Goal: Task Accomplishment & Management: Use online tool/utility

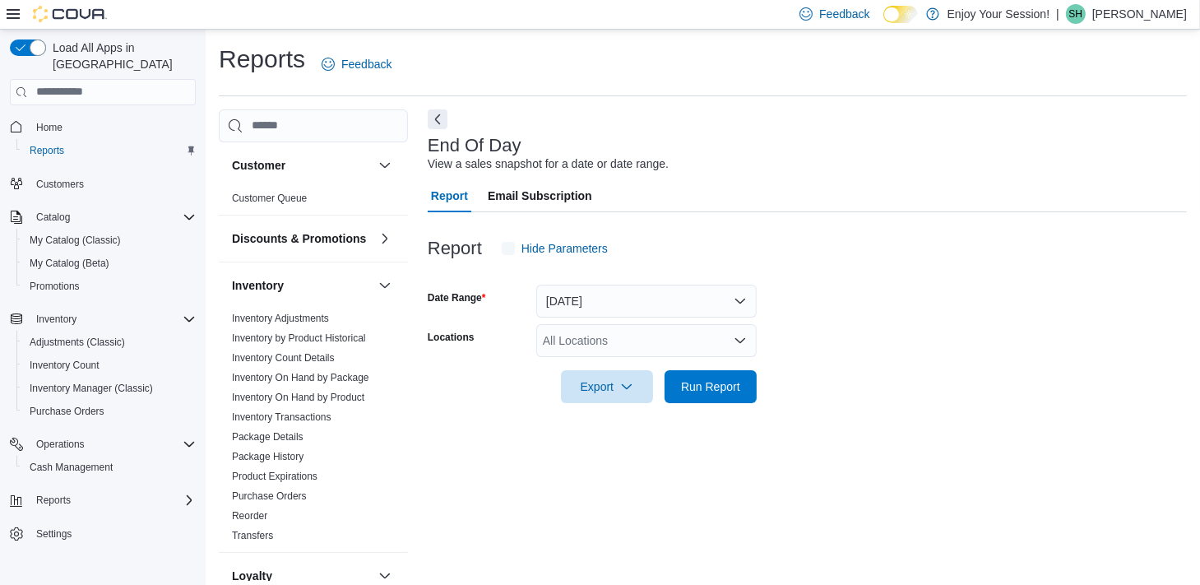
scroll to position [8, 0]
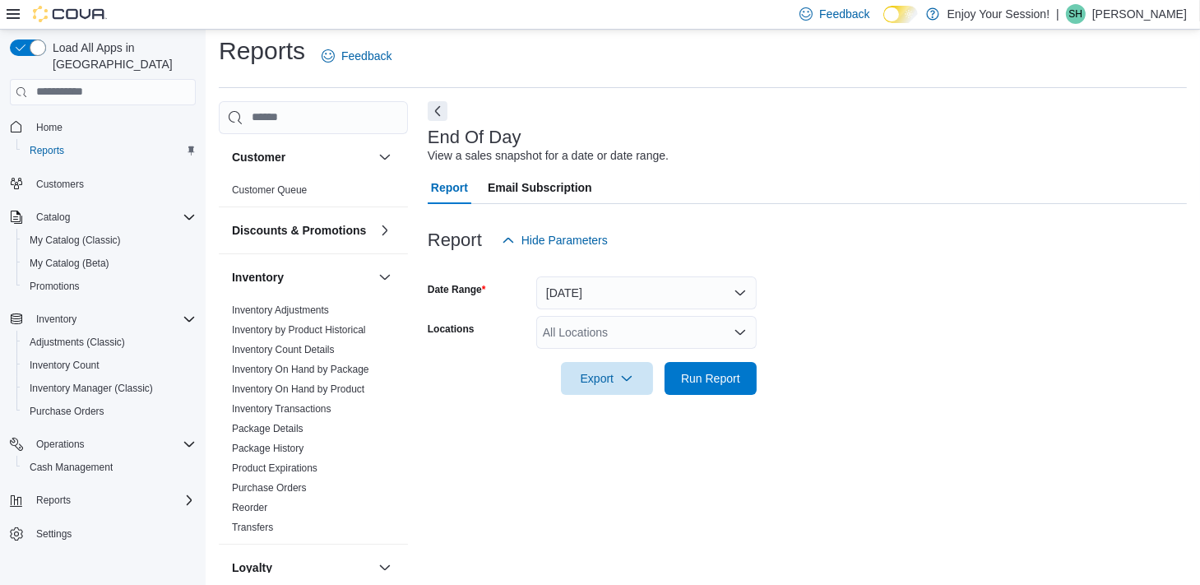
click at [552, 332] on div "All Locations" at bounding box center [646, 332] width 220 height 33
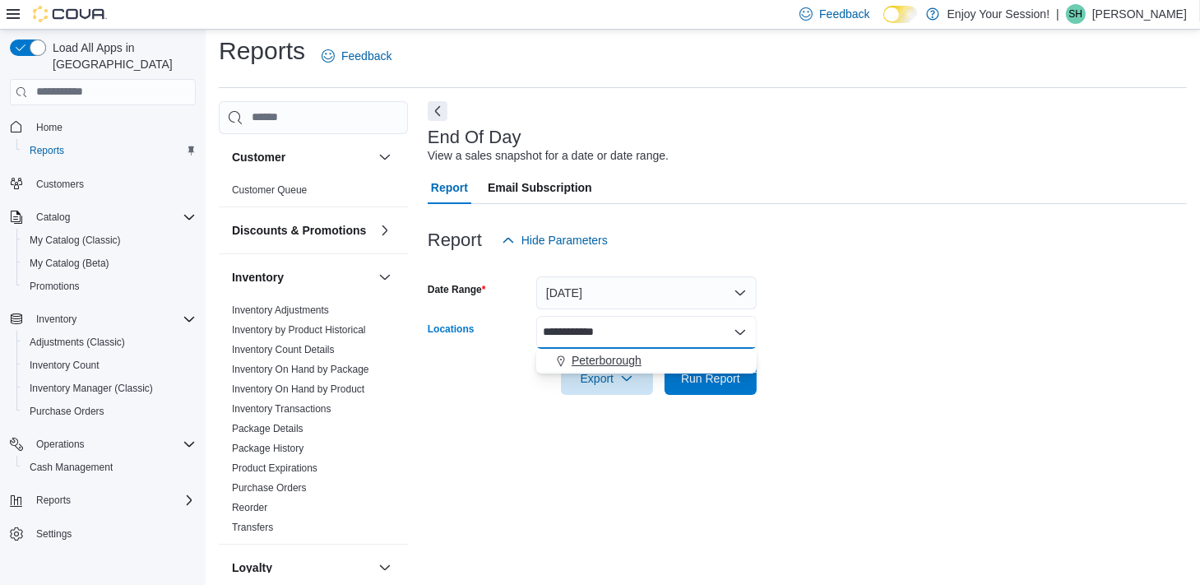
type input "**********"
click at [578, 361] on span "Peterborough" at bounding box center [607, 360] width 70 height 16
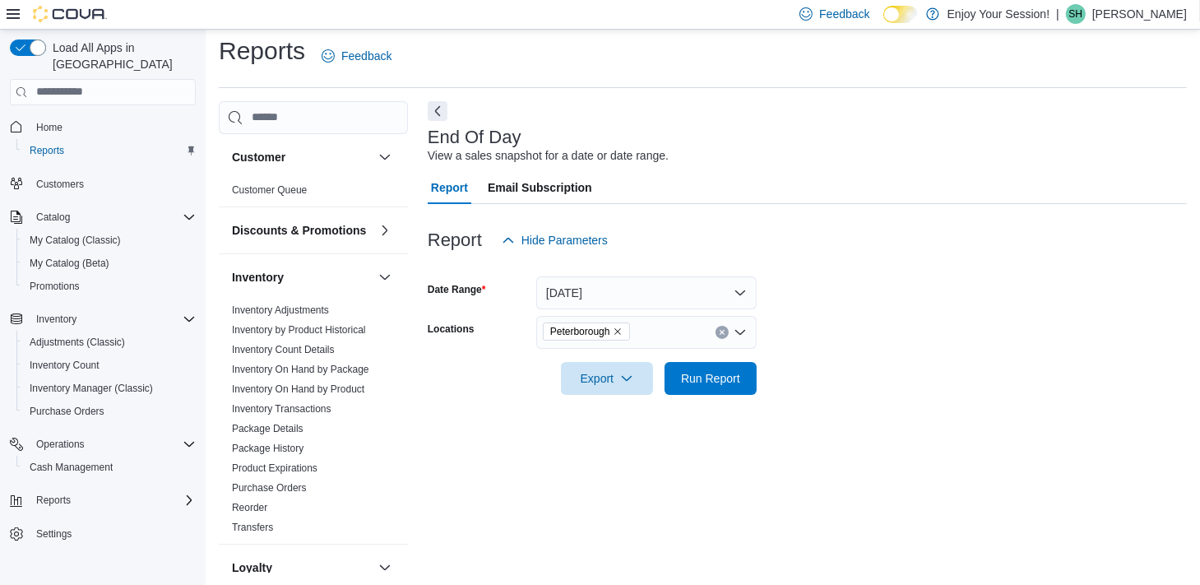
click at [938, 358] on div at bounding box center [807, 355] width 759 height 13
click at [720, 381] on span "Run Report" at bounding box center [710, 377] width 59 height 16
